Goal: Check status: Check status

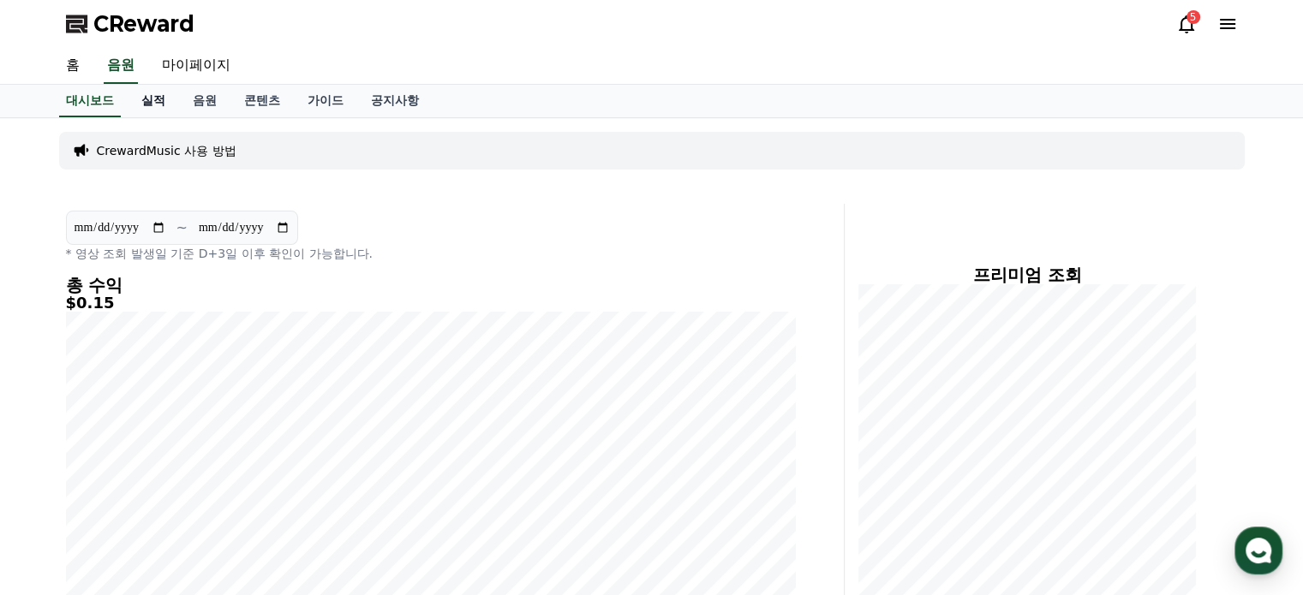
drag, startPoint x: 0, startPoint y: 0, endPoint x: 158, endPoint y: 98, distance: 185.8
click at [158, 98] on link "실적" at bounding box center [153, 101] width 51 height 33
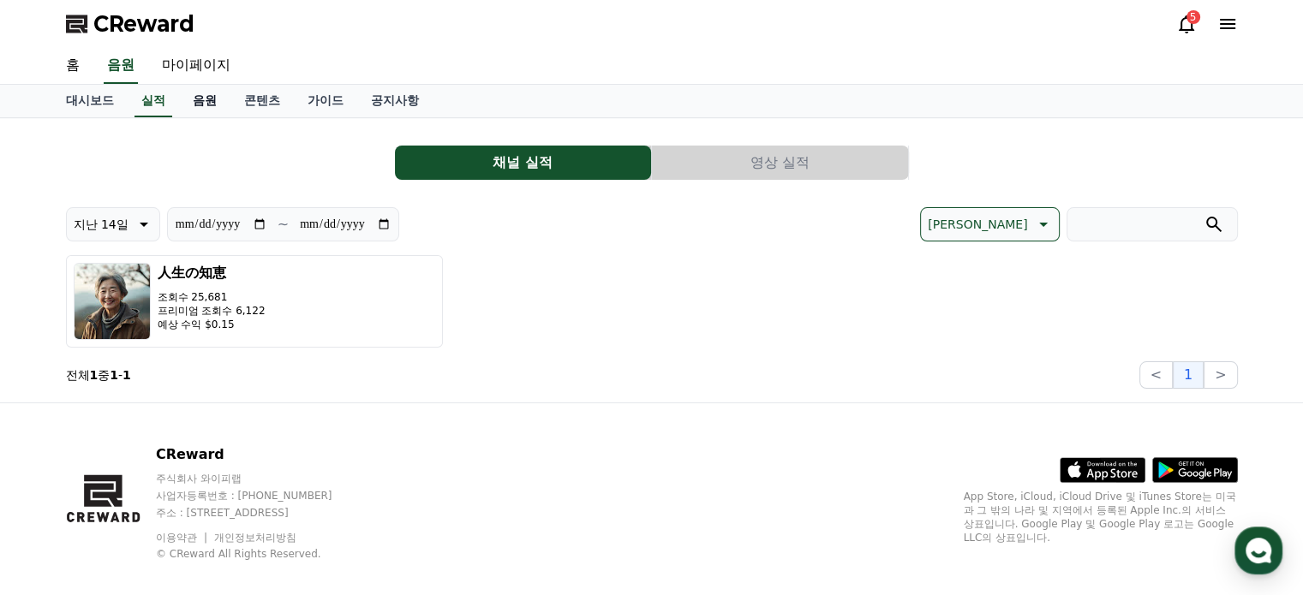
click at [201, 99] on link "음원" at bounding box center [204, 101] width 51 height 33
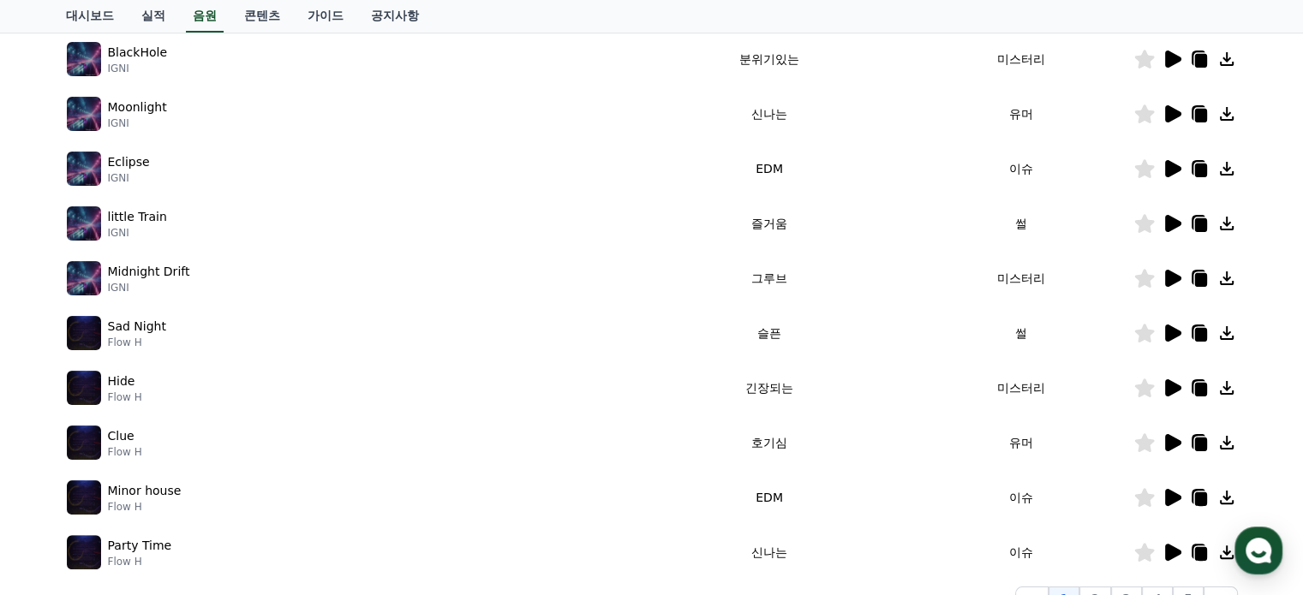
scroll to position [428, 0]
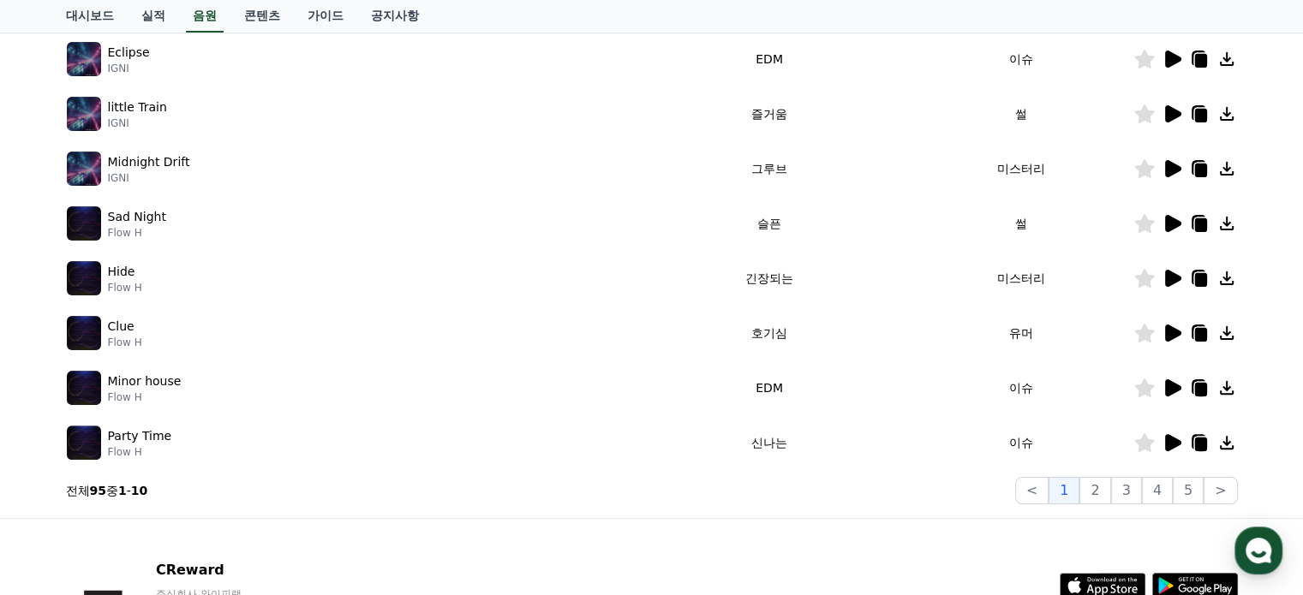
click at [1171, 168] on icon at bounding box center [1173, 168] width 16 height 17
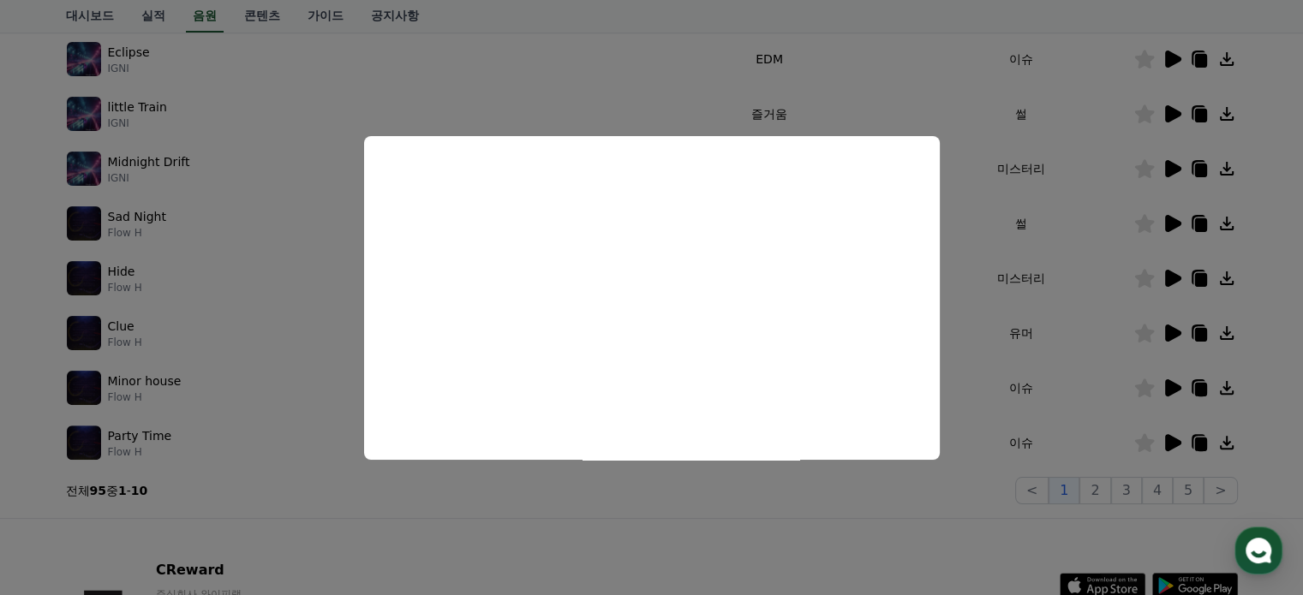
click at [722, 486] on button "close modal" at bounding box center [651, 297] width 1303 height 595
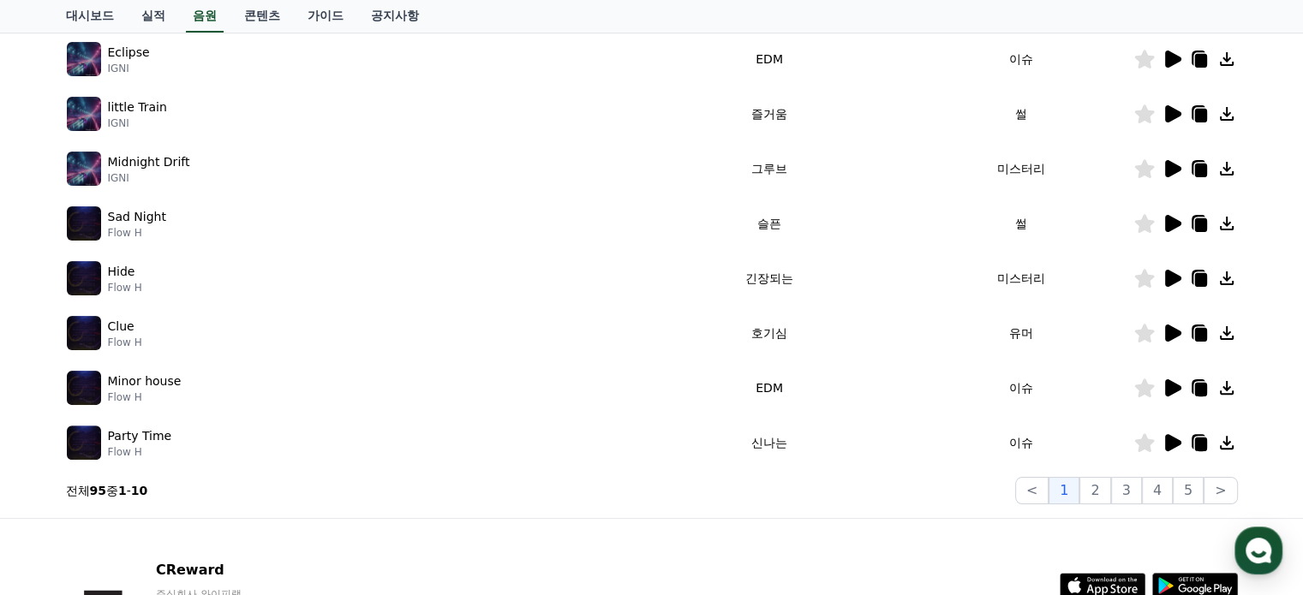
click at [1169, 216] on icon at bounding box center [1173, 223] width 16 height 17
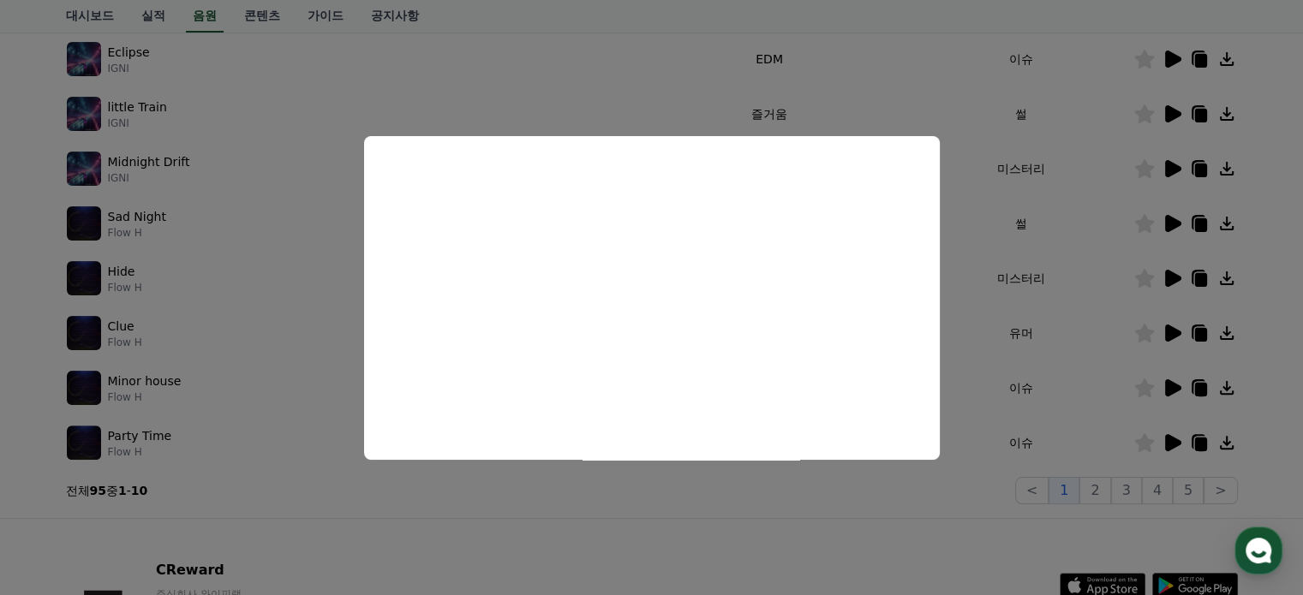
click at [758, 498] on button "close modal" at bounding box center [651, 297] width 1303 height 595
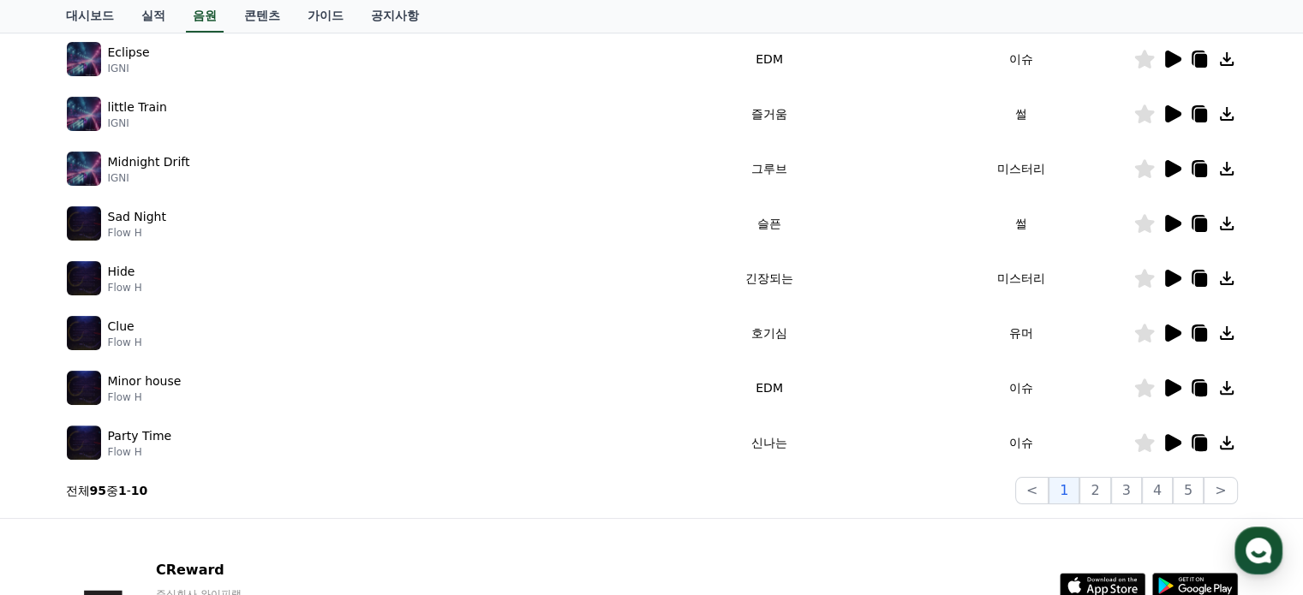
click at [1200, 219] on icon at bounding box center [1200, 225] width 12 height 14
